Goal: Contribute content

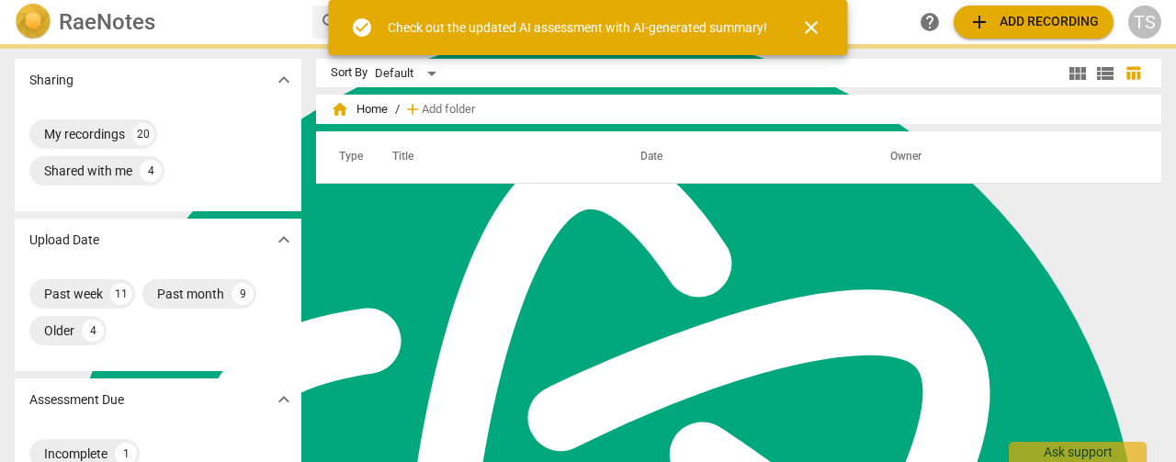
scroll to position [7378, 0]
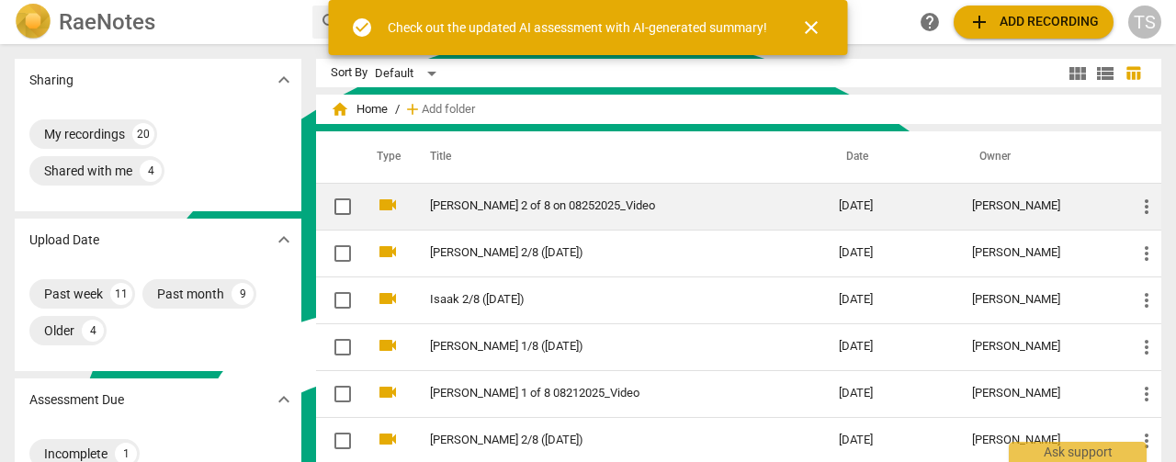
click at [520, 207] on link "[PERSON_NAME] 2 of 8 on 08252025_Video" at bounding box center [601, 206] width 343 height 14
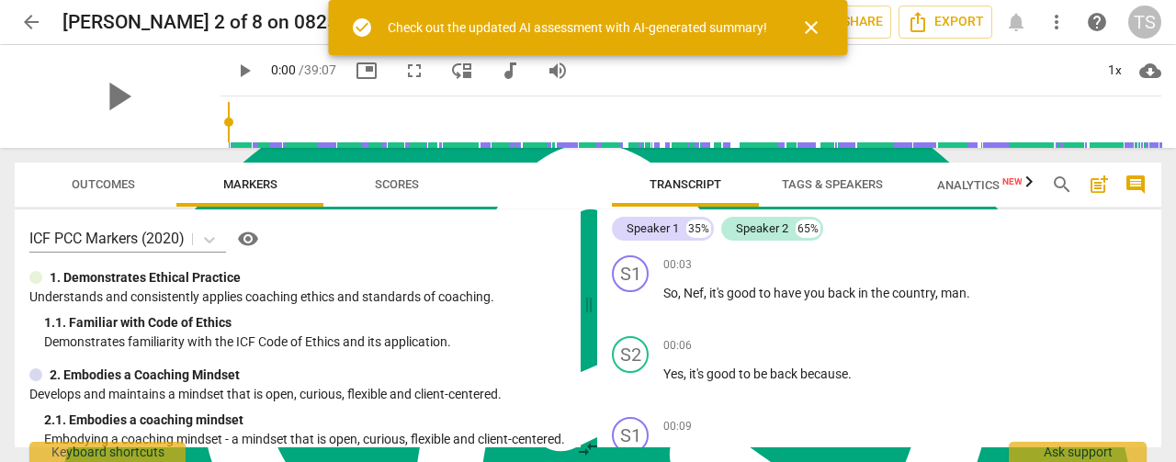
click at [821, 179] on span "Tags & Speakers" at bounding box center [832, 184] width 101 height 14
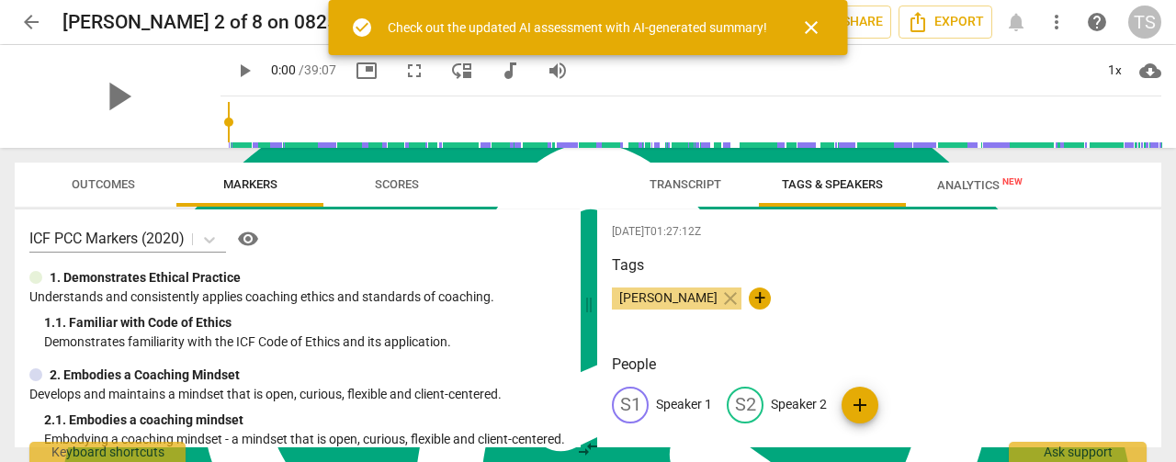
click at [682, 400] on p "Speaker 1" at bounding box center [684, 404] width 56 height 19
type textarea "Speaker 1"
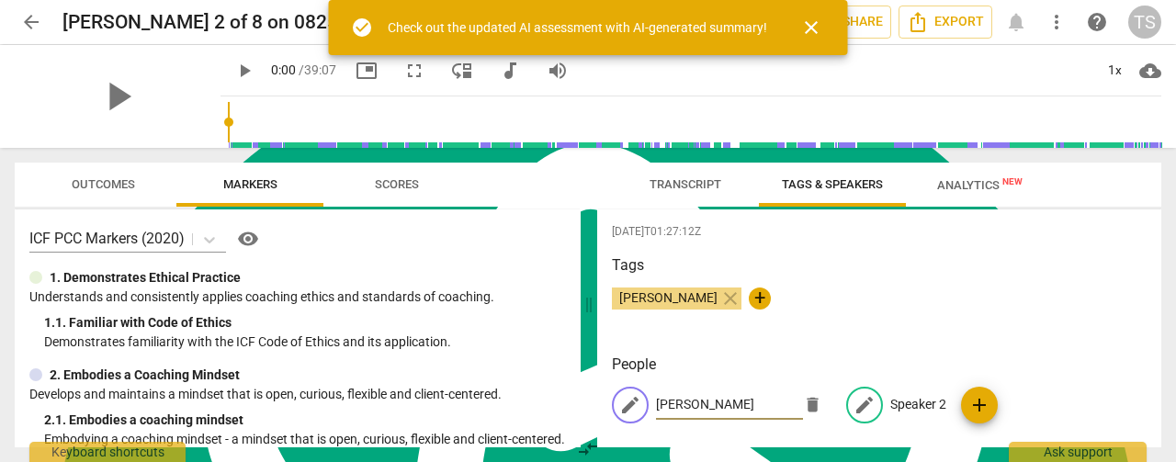
type input "[PERSON_NAME]"
click at [911, 400] on p "Speaker 2" at bounding box center [918, 404] width 56 height 19
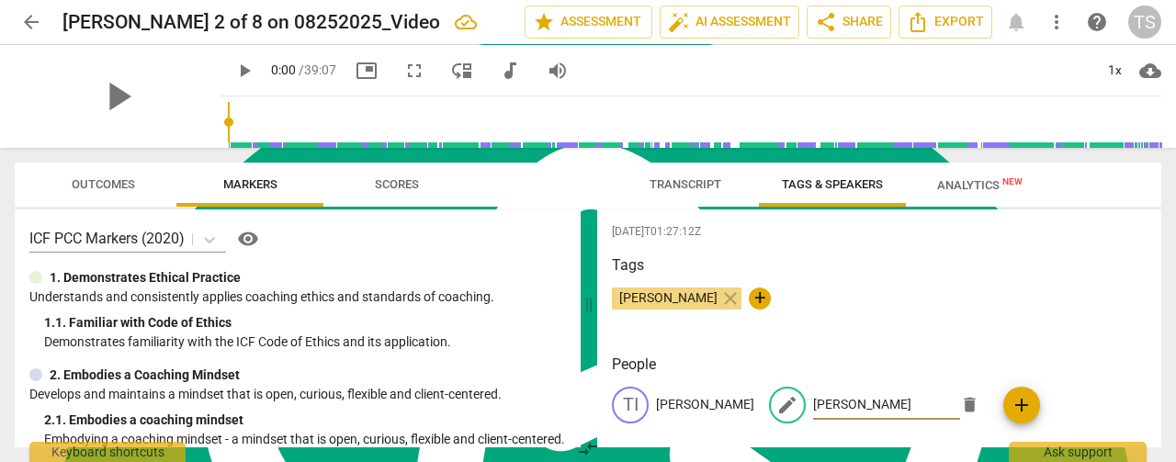
type input "[PERSON_NAME]"
click at [1031, 332] on div "Tags [PERSON_NAME] close +" at bounding box center [879, 296] width 535 height 85
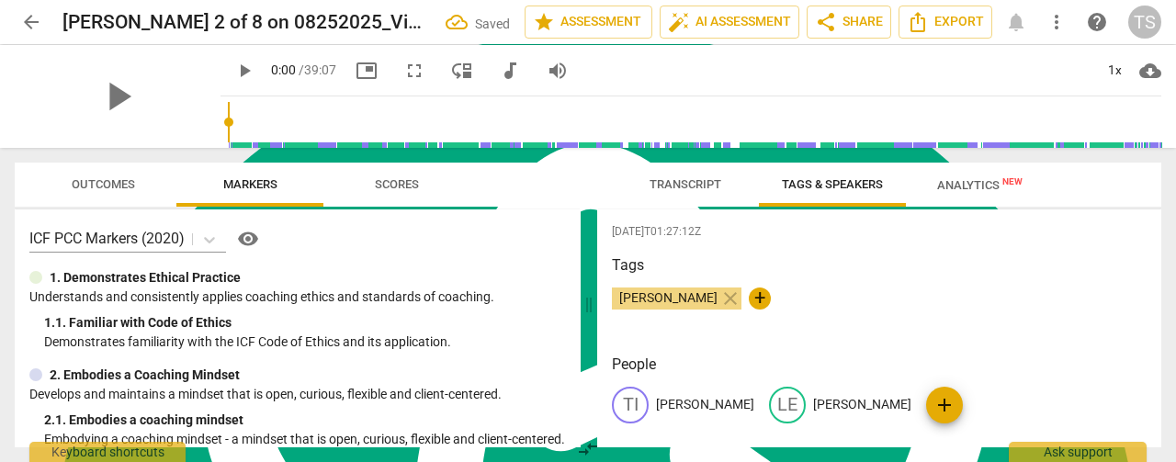
click at [681, 179] on span "Transcript" at bounding box center [685, 184] width 72 height 14
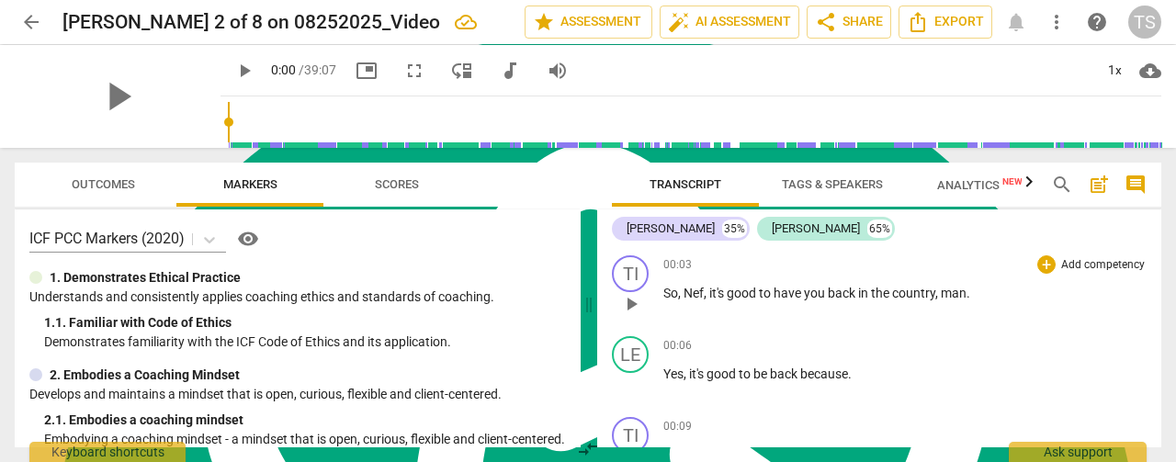
click at [693, 294] on span "Nef" at bounding box center [693, 293] width 20 height 15
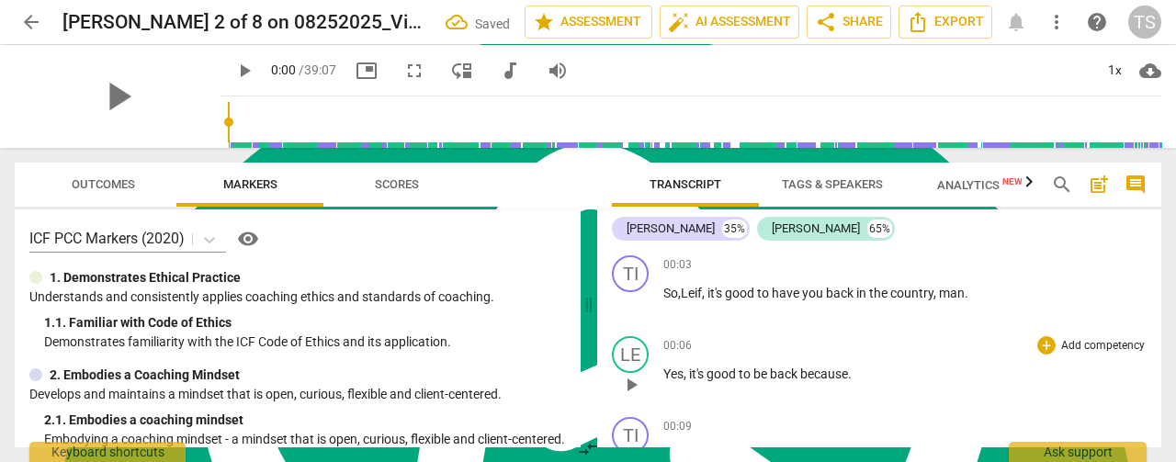
click at [893, 372] on p "Yes , it's good to be back because ." at bounding box center [904, 374] width 483 height 19
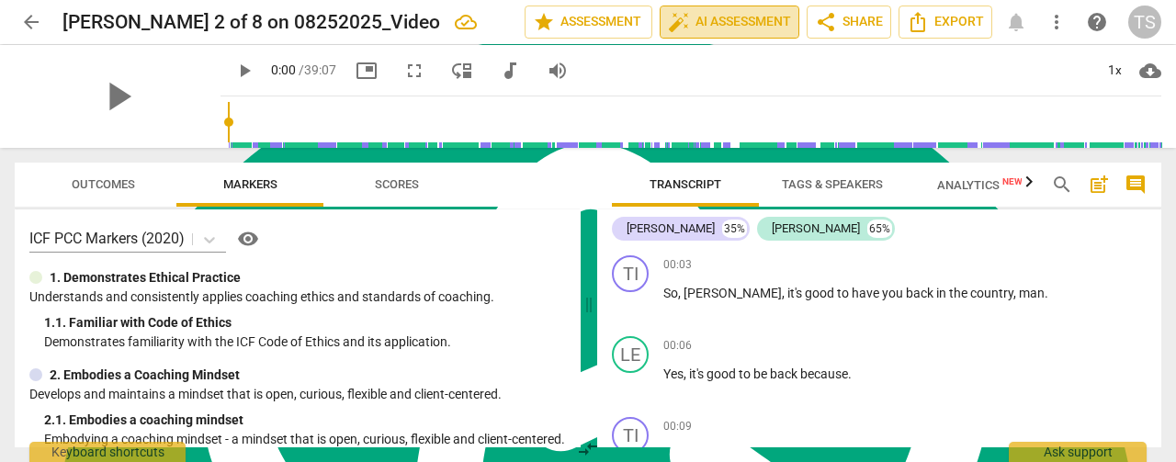
click at [743, 17] on span "auto_fix_high AI Assessment" at bounding box center [729, 22] width 123 height 22
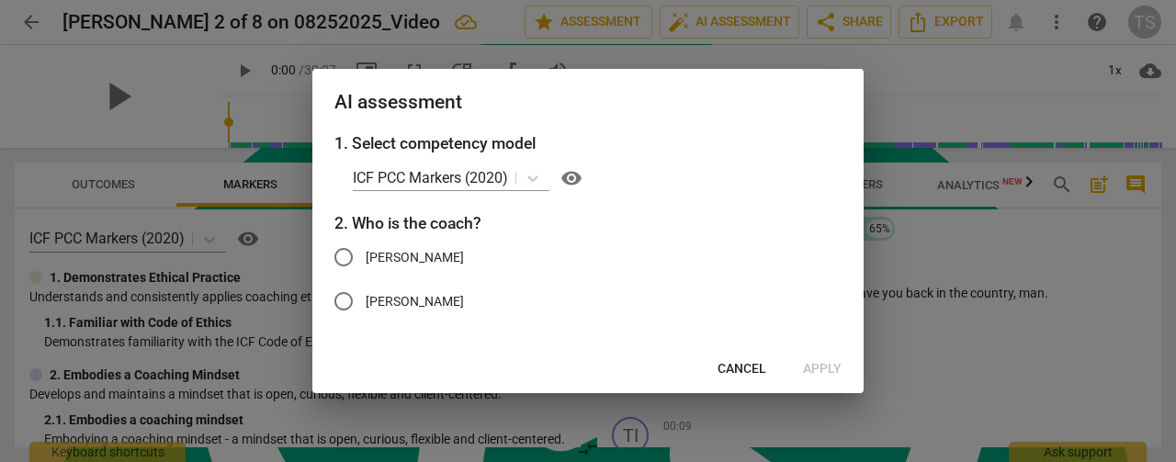
click at [334, 253] on input "[PERSON_NAME]" at bounding box center [343, 257] width 44 height 44
radio input "true"
click at [839, 378] on button "Apply" at bounding box center [822, 369] width 68 height 33
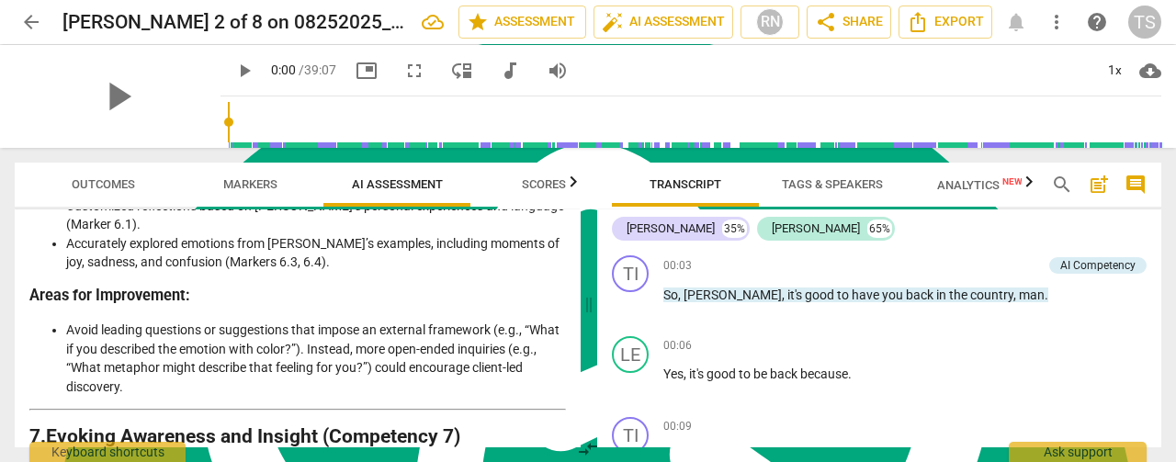
scroll to position [2538, 0]
